Goal: Information Seeking & Learning: Find contact information

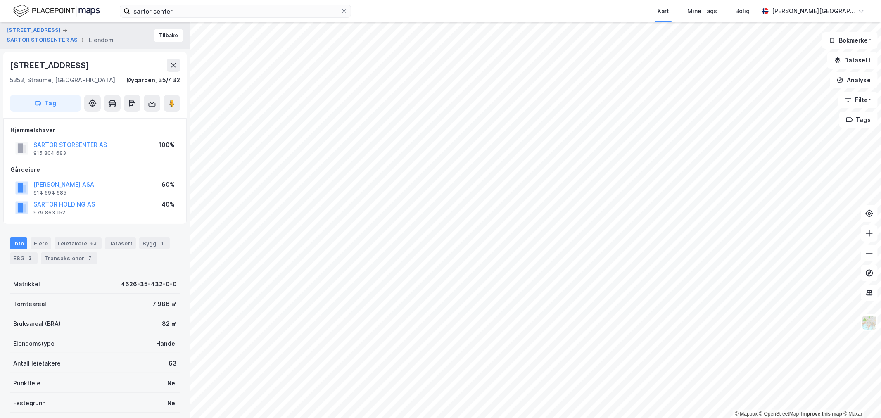
click at [55, 64] on div "[STREET_ADDRESS]" at bounding box center [50, 65] width 81 height 13
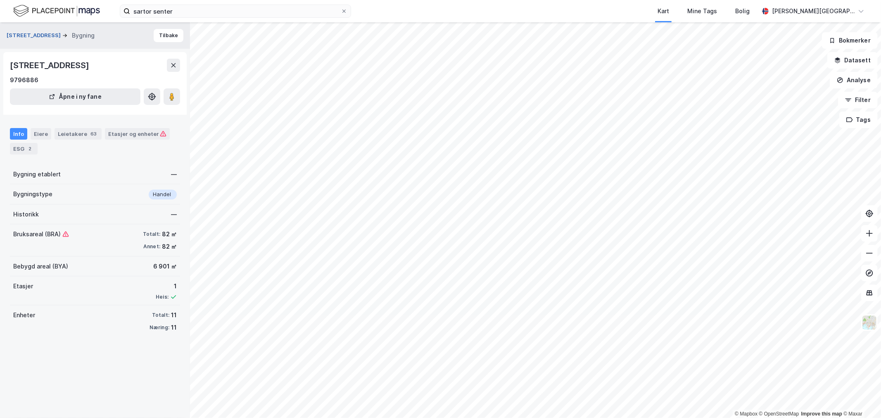
click at [27, 31] on button "[STREET_ADDRESS]" at bounding box center [35, 35] width 56 height 8
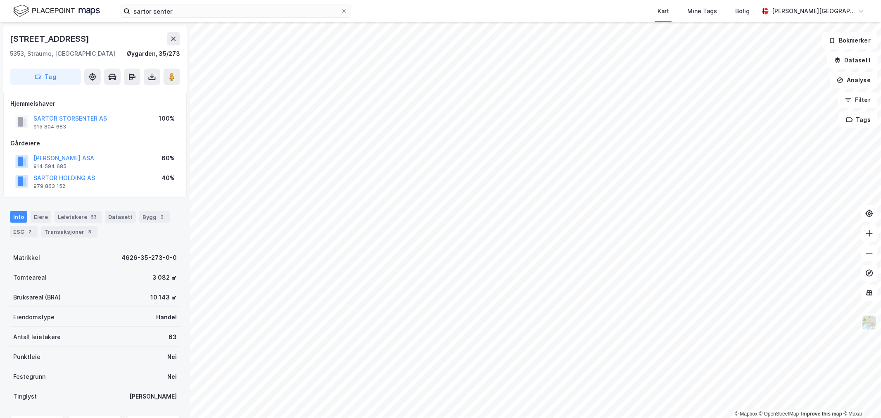
click at [92, 114] on div "SARTOR STORSENTER AS" at bounding box center [69, 119] width 73 height 10
click at [0, 0] on button "SARTOR STORSENTER AS" at bounding box center [0, 0] width 0 height 0
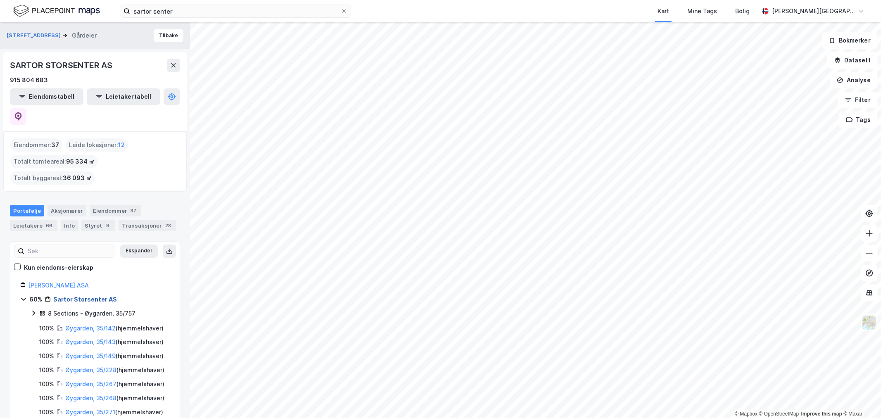
click at [78, 296] on link "Sartor Storsenter AS" at bounding box center [85, 299] width 64 height 7
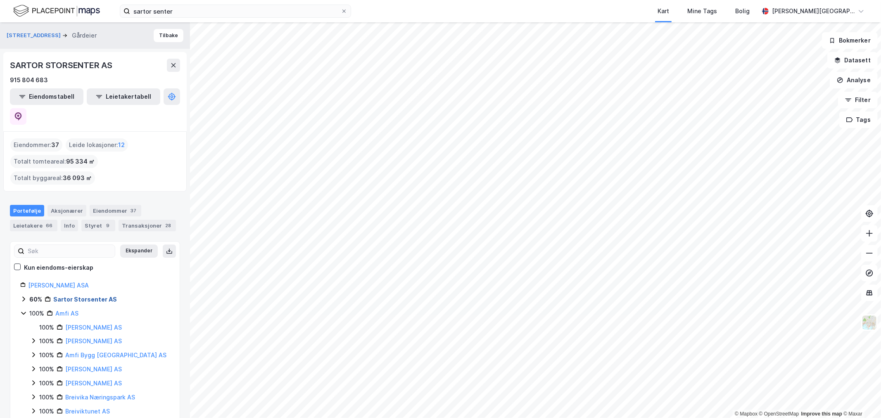
click at [78, 296] on link "Sartor Storsenter AS" at bounding box center [85, 299] width 64 height 7
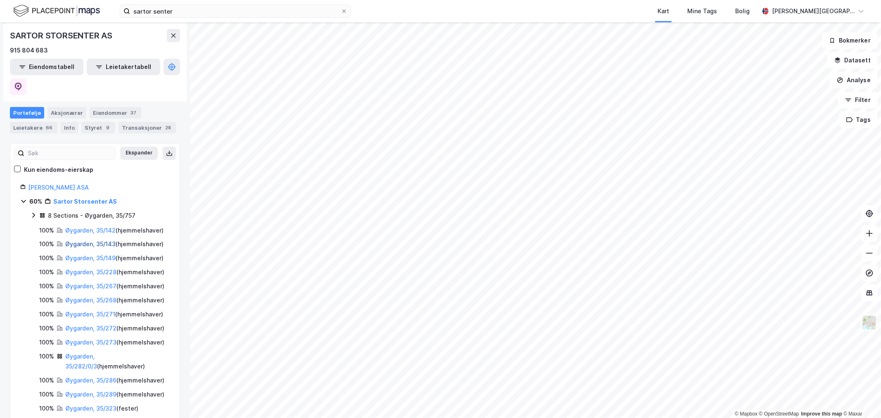
scroll to position [92, 0]
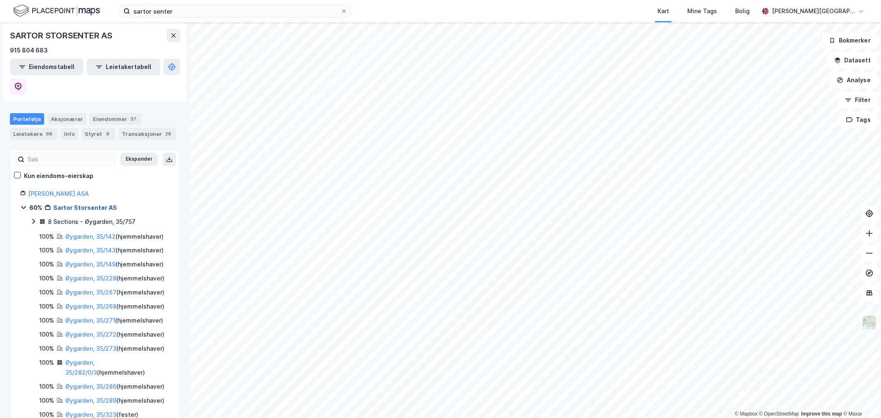
click at [90, 204] on link "Sartor Storsenter AS" at bounding box center [85, 207] width 64 height 7
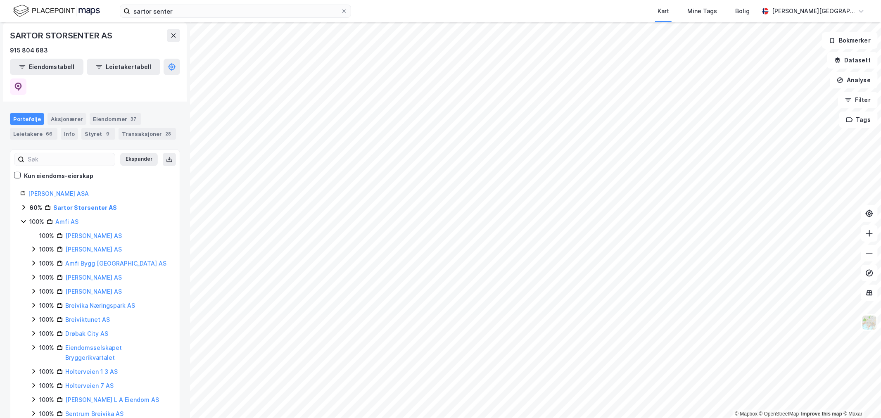
click at [93, 40] on div "SARTOR STORSENTER AS" at bounding box center [62, 35] width 104 height 13
click at [92, 128] on div "Styret 9" at bounding box center [98, 134] width 34 height 12
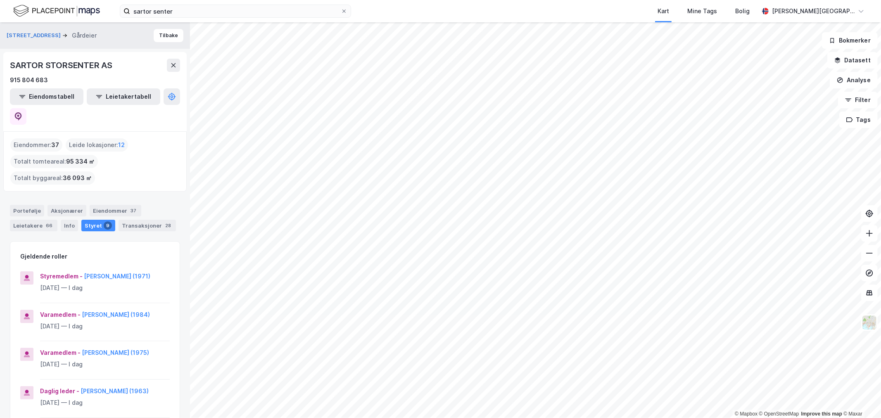
click at [43, 205] on div "Portefølje Aksjonærer Eiendommer 37 Leietakere 66 Info Styret 9 Transaksjoner 28" at bounding box center [95, 218] width 170 height 26
click at [35, 205] on div "Portefølje" at bounding box center [27, 211] width 34 height 12
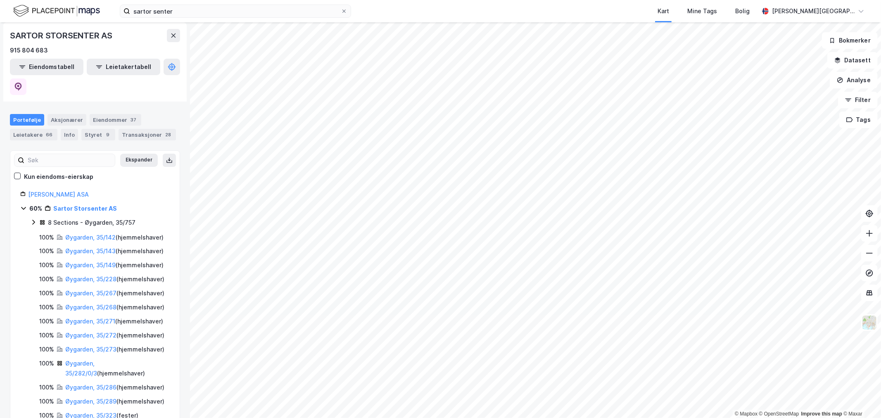
scroll to position [92, 0]
click at [81, 233] on link "Øygarden, 35/142" at bounding box center [90, 236] width 50 height 7
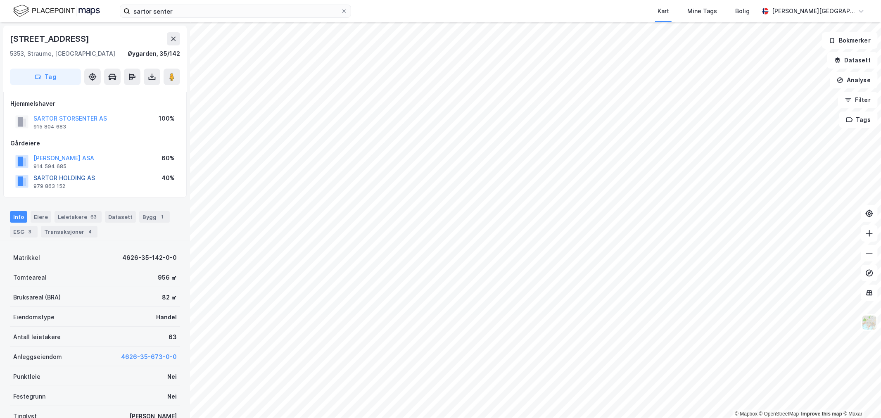
click at [0, 0] on button "SARTOR HOLDING AS" at bounding box center [0, 0] width 0 height 0
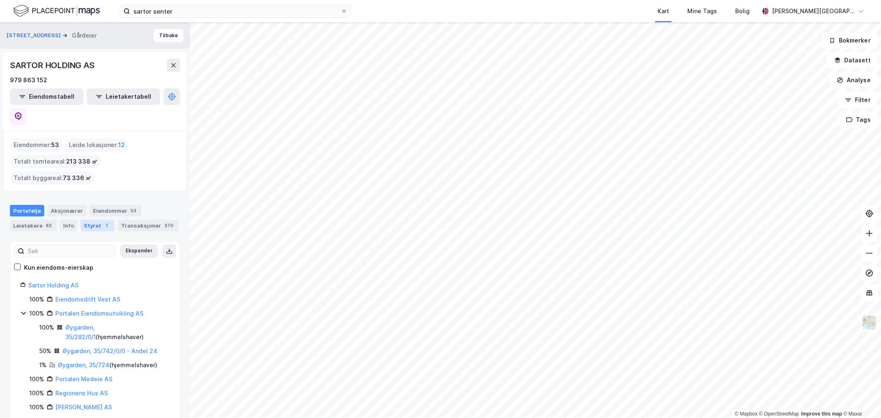
click at [88, 220] on div "Styret 7" at bounding box center [98, 226] width 34 height 12
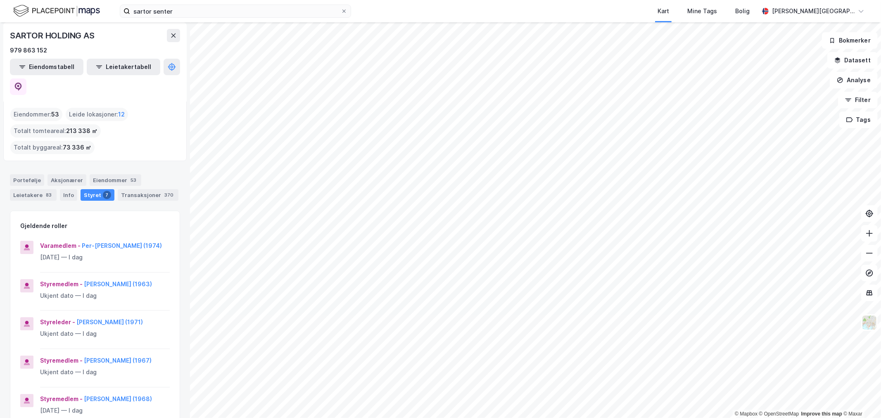
scroll to position [46, 0]
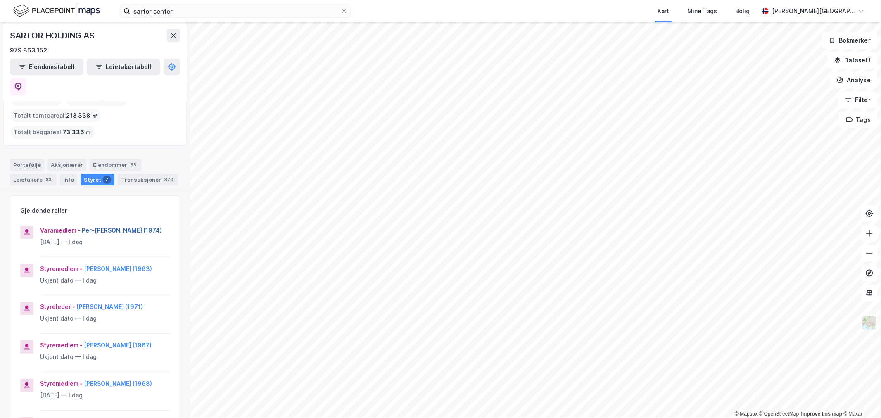
click at [0, 0] on button "Per-[PERSON_NAME] (1974)" at bounding box center [0, 0] width 0 height 0
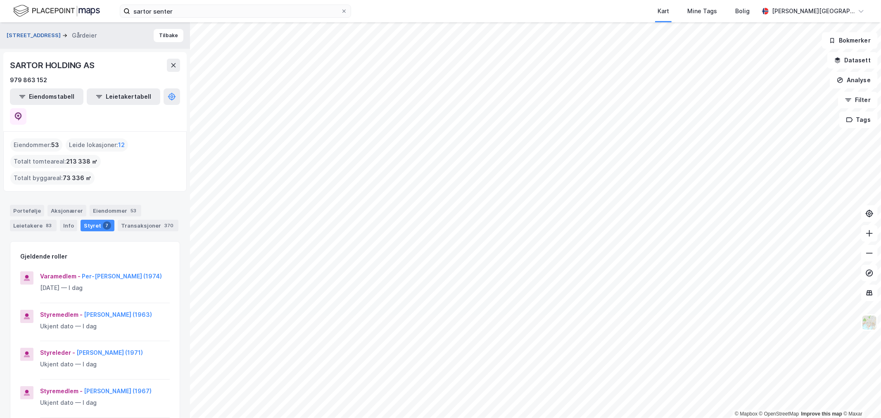
click at [42, 36] on button "[STREET_ADDRESS]" at bounding box center [35, 35] width 56 height 8
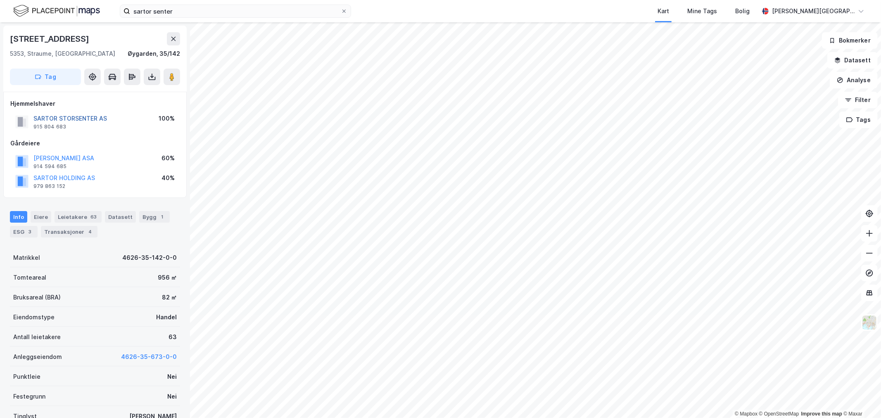
click at [0, 0] on button "SARTOR STORSENTER AS" at bounding box center [0, 0] width 0 height 0
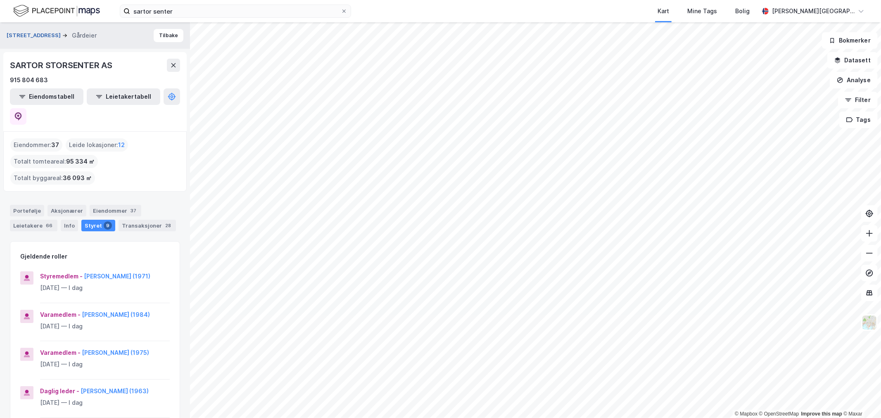
click at [31, 36] on button "[STREET_ADDRESS]" at bounding box center [35, 35] width 56 height 8
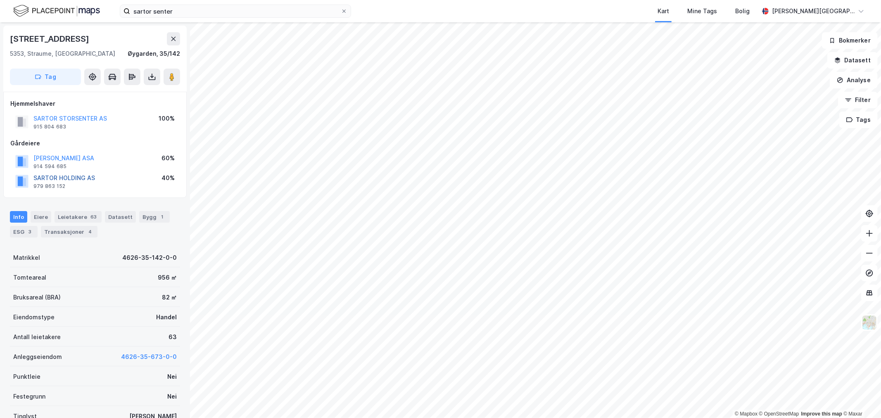
click at [0, 0] on button "SARTOR HOLDING AS" at bounding box center [0, 0] width 0 height 0
